Goal: Transaction & Acquisition: Purchase product/service

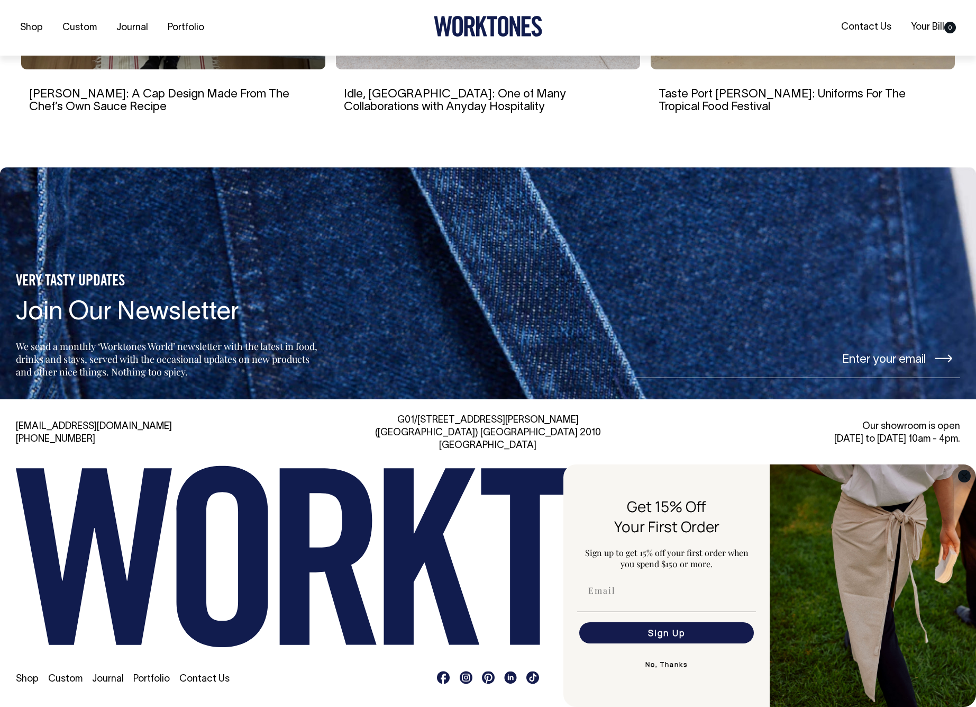
scroll to position [2338, 0]
click at [966, 475] on circle "Close dialog" at bounding box center [965, 475] width 12 height 12
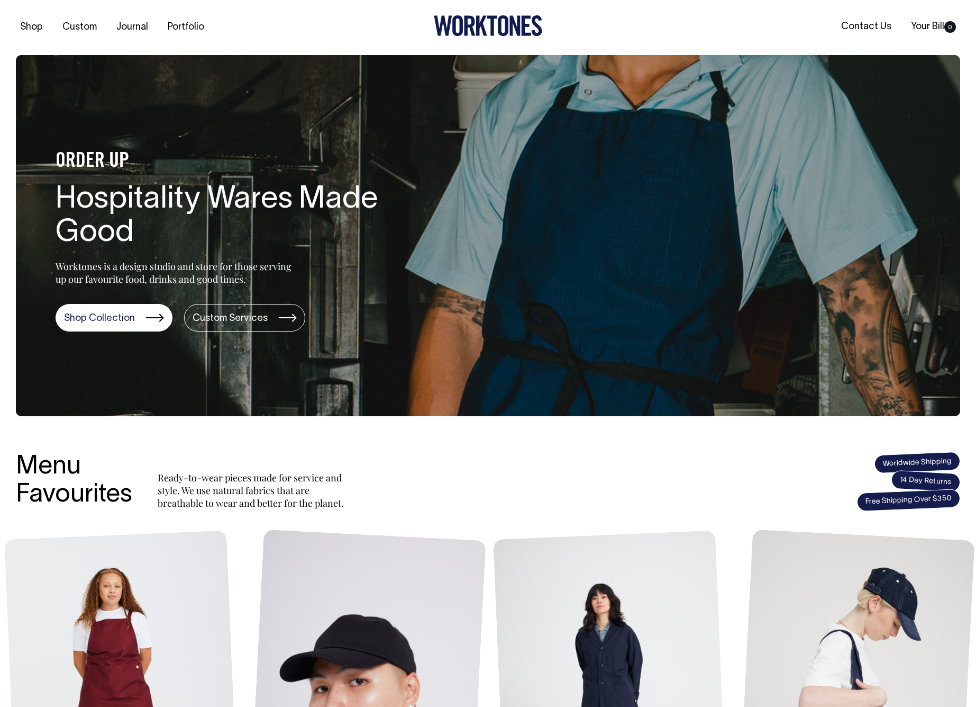
scroll to position [0, 0]
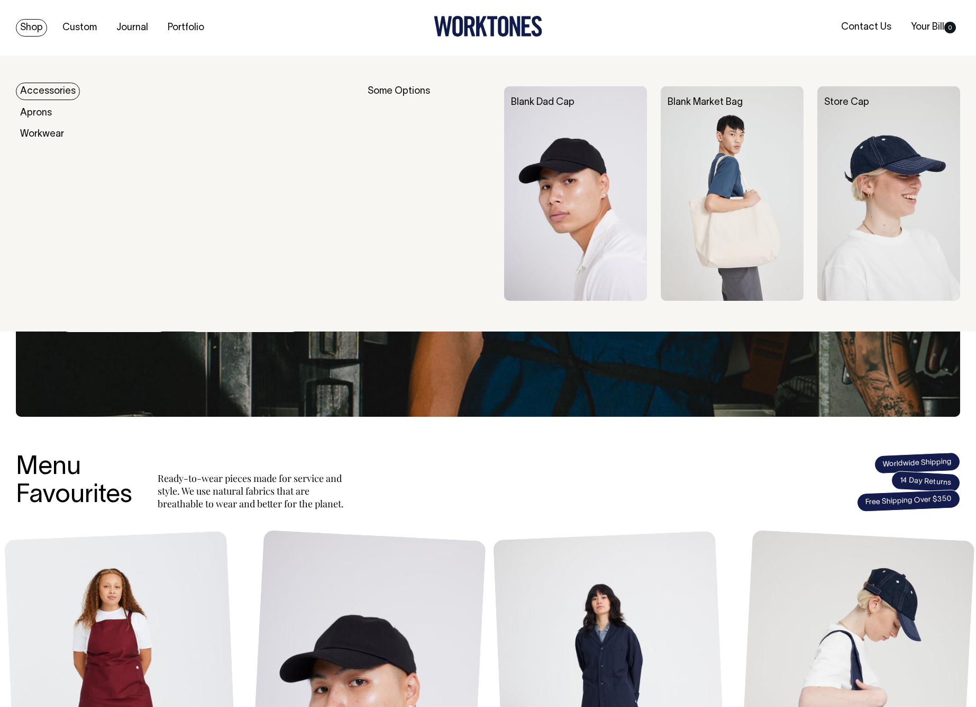
click at [37, 29] on link "Shop" at bounding box center [31, 27] width 31 height 17
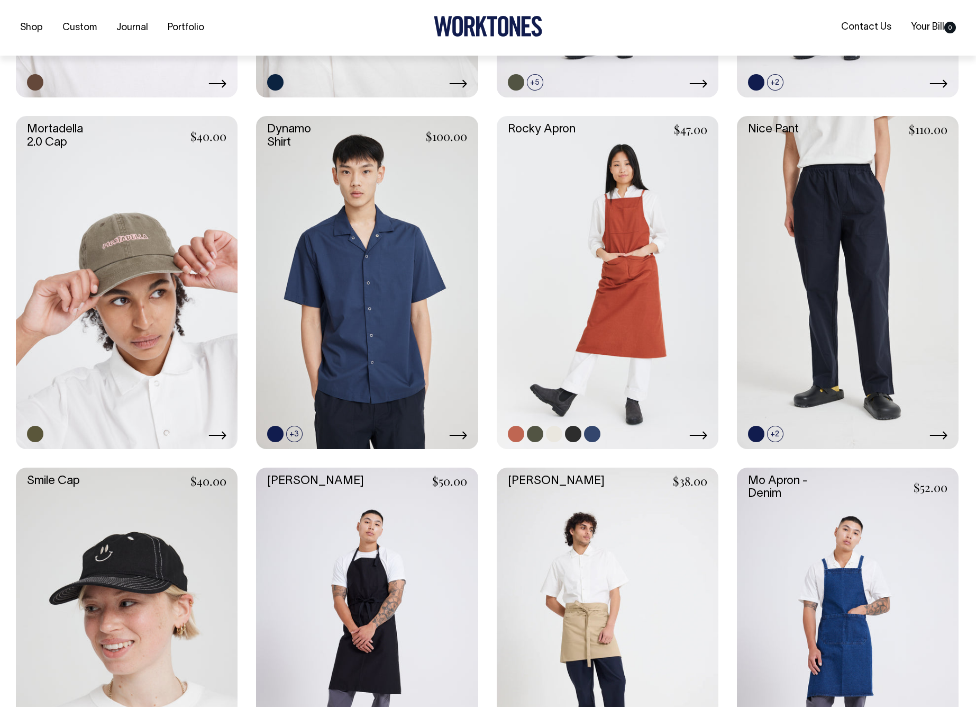
scroll to position [900, 0]
click at [553, 431] on link at bounding box center [554, 433] width 16 height 16
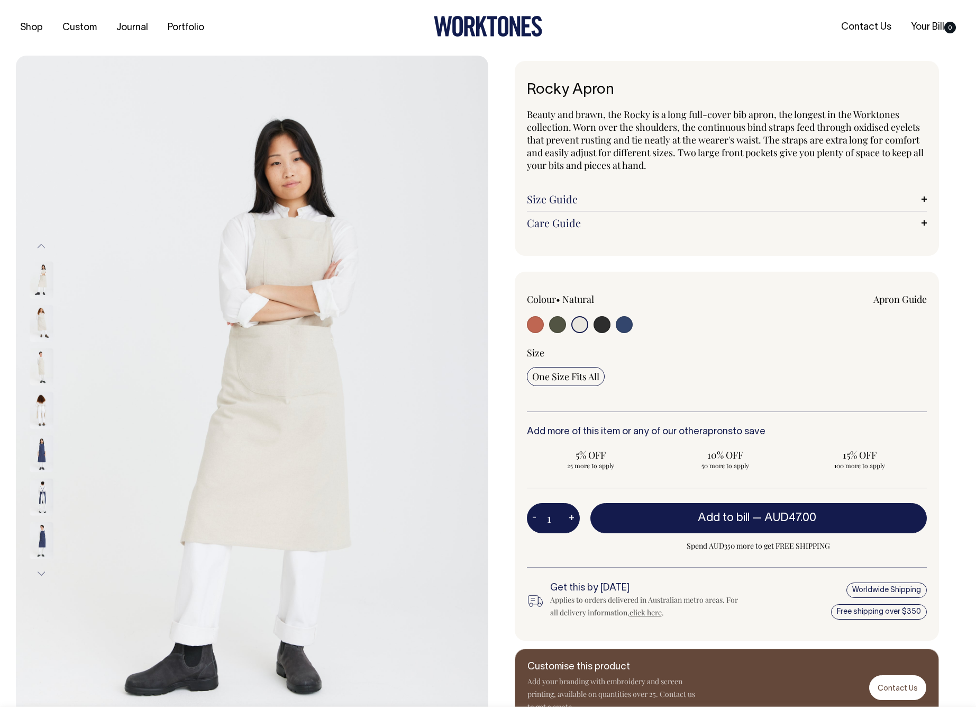
select select "Natural"
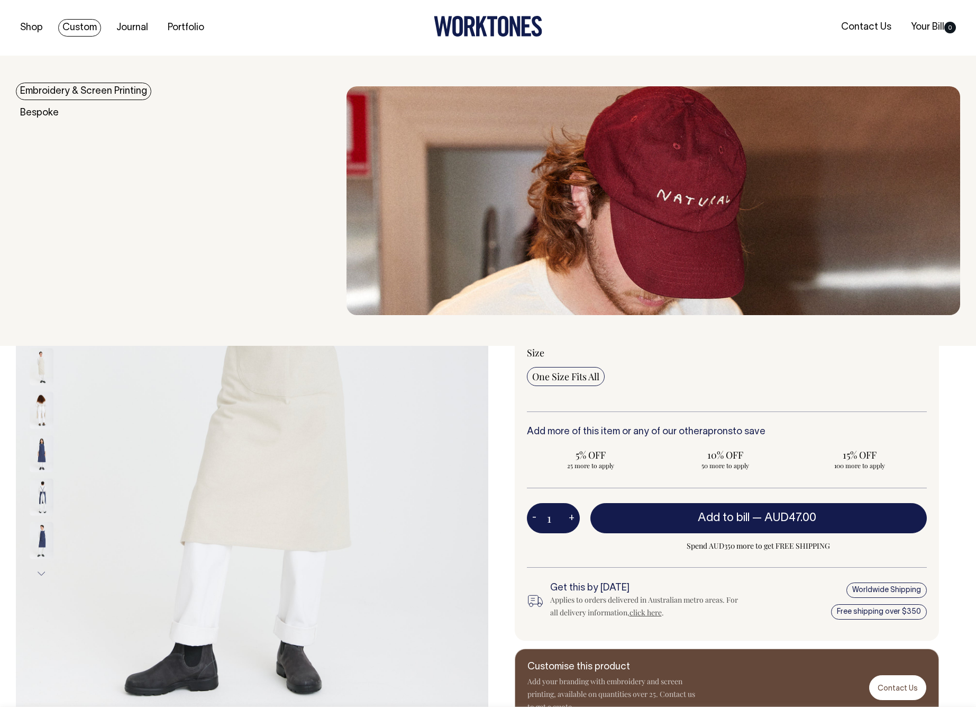
click at [77, 29] on link "Custom" at bounding box center [79, 27] width 43 height 17
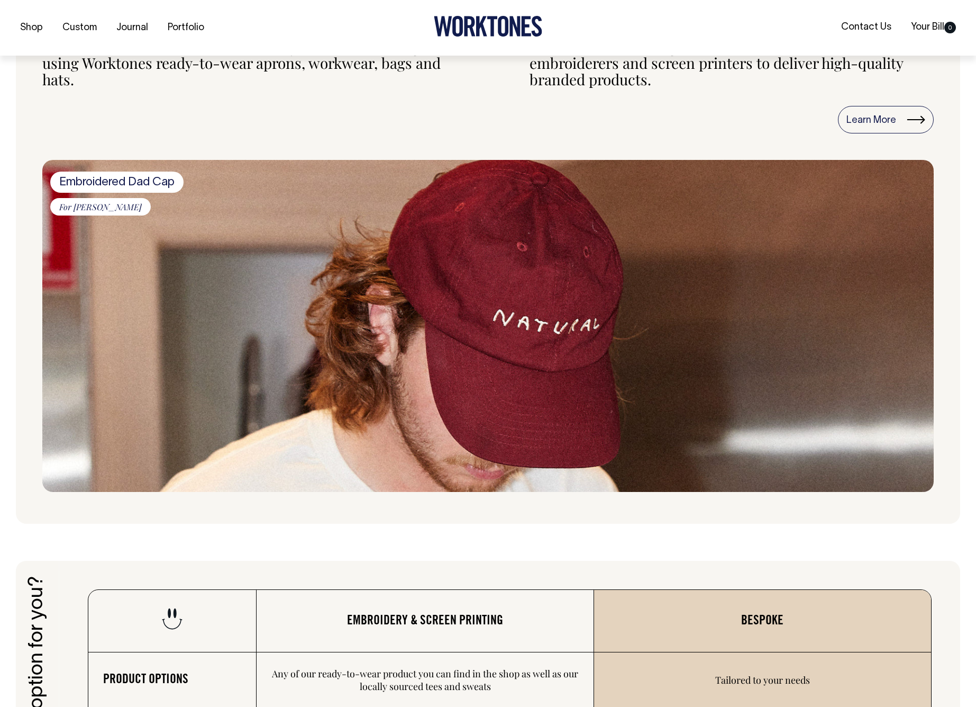
scroll to position [1146, 0]
